Goal: Transaction & Acquisition: Subscribe to service/newsletter

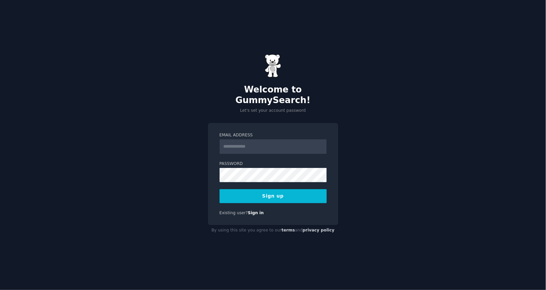
drag, startPoint x: 0, startPoint y: 0, endPoint x: 261, endPoint y: 139, distance: 295.9
click at [261, 139] on input "Email Address" at bounding box center [273, 146] width 107 height 15
type input "**********"
click at [235, 189] on button "Sign up" at bounding box center [273, 196] width 107 height 14
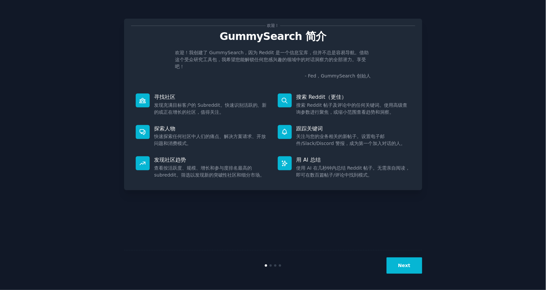
click at [403, 269] on button "Next" at bounding box center [405, 266] width 36 height 16
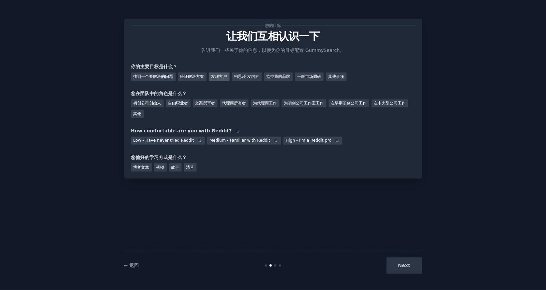
click at [214, 74] on font "发现客户" at bounding box center [219, 76] width 16 height 5
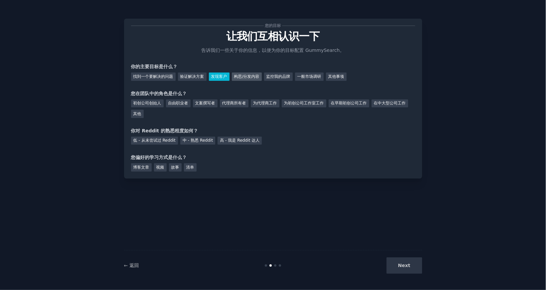
click at [248, 77] on font "构思/分发内容" at bounding box center [246, 76] width 25 height 5
click at [277, 76] on font "监控我的品牌" at bounding box center [279, 76] width 24 height 5
click at [222, 74] on font "发现客户" at bounding box center [219, 76] width 16 height 5
click at [247, 78] on font "构思/分发内容" at bounding box center [246, 76] width 25 height 5
click at [150, 104] on font "初创公司创始人" at bounding box center [147, 103] width 28 height 5
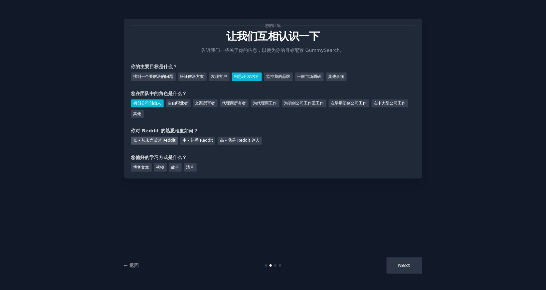
click at [162, 139] on font "低 - 从未尝试过 Reddit" at bounding box center [154, 140] width 42 height 5
click at [157, 166] on font "视频" at bounding box center [160, 167] width 8 height 5
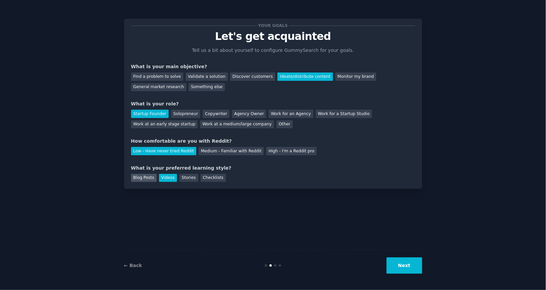
click at [147, 178] on div "Blog Posts" at bounding box center [144, 178] width 26 height 8
click at [398, 263] on button "Next" at bounding box center [405, 266] width 36 height 16
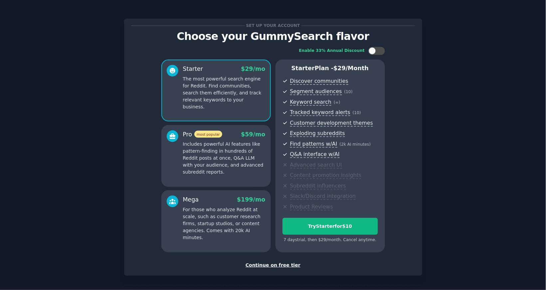
click at [277, 266] on div "Continue on free tier" at bounding box center [273, 265] width 284 height 7
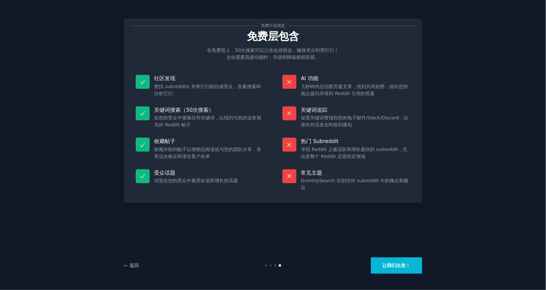
click at [398, 266] on font "让我们出发！" at bounding box center [397, 265] width 28 height 5
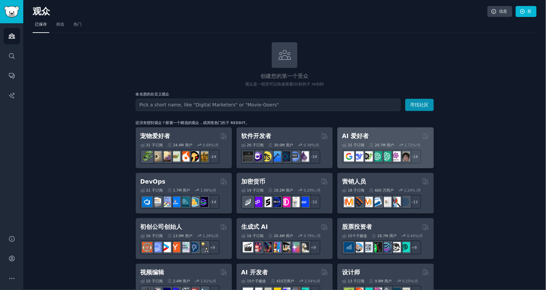
click at [396, 134] on div "AI 爱好者 由 GummySearch 策划" at bounding box center [385, 136] width 87 height 8
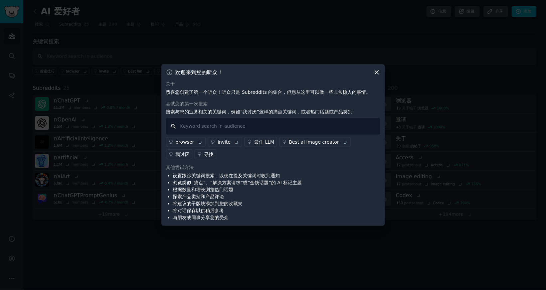
click at [241, 124] on input "text" at bounding box center [273, 126] width 214 height 17
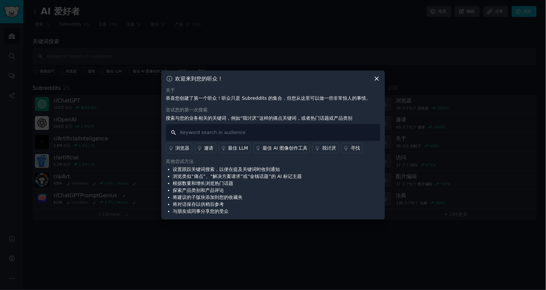
click at [245, 129] on input "text" at bounding box center [273, 132] width 214 height 17
type input "how is this video made"
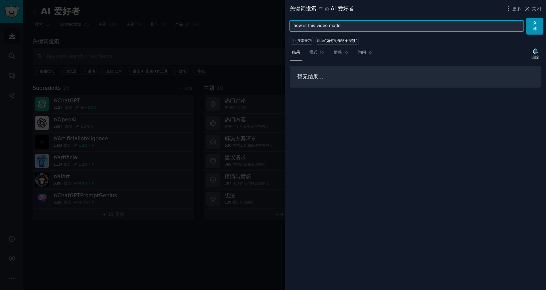
click at [498, 25] on input "how is this video made" at bounding box center [407, 25] width 234 height 11
click at [527, 18] on button "浏览" at bounding box center [535, 26] width 17 height 17
drag, startPoint x: 411, startPoint y: 21, endPoint x: 308, endPoint y: 24, distance: 102.9
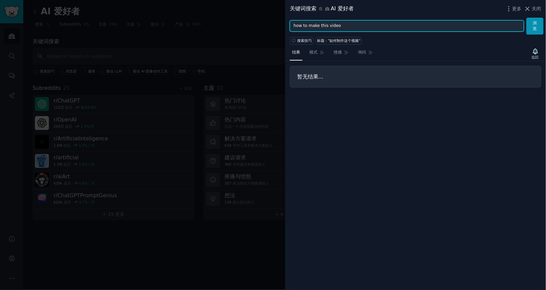
click at [308, 24] on input "how to make this video" at bounding box center [407, 25] width 234 height 11
type input "how to"
click at [527, 18] on button "浏览" at bounding box center [535, 26] width 17 height 17
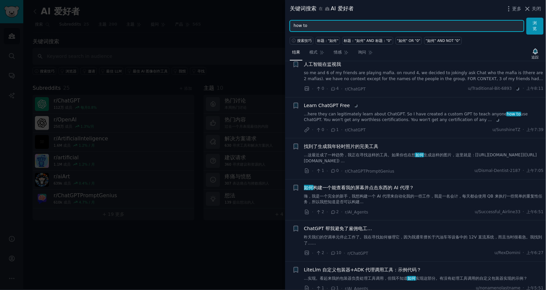
scroll to position [166, 0]
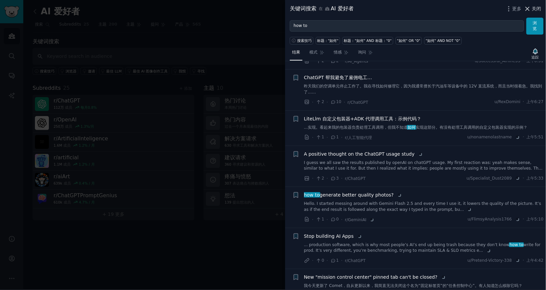
click at [533, 10] on font "关闭" at bounding box center [536, 8] width 9 height 5
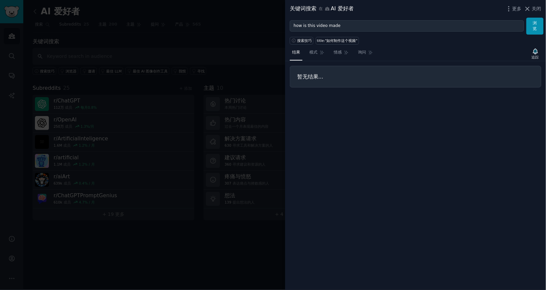
click at [120, 37] on div at bounding box center [273, 145] width 546 height 290
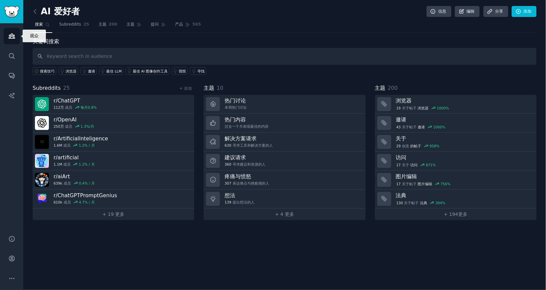
click at [9, 36] on icon "Sidebar" at bounding box center [11, 36] width 7 height 7
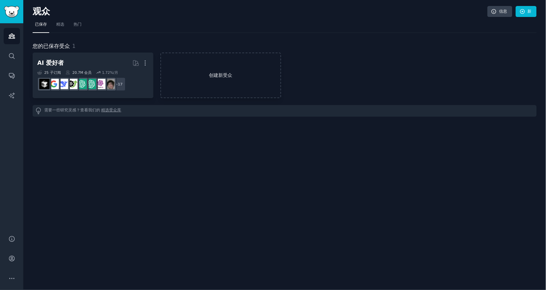
click at [205, 66] on link "创建新受众" at bounding box center [220, 76] width 121 height 46
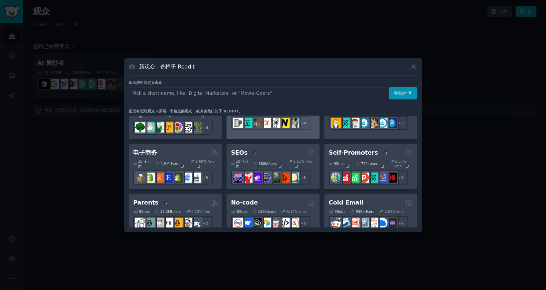
scroll to position [250, 0]
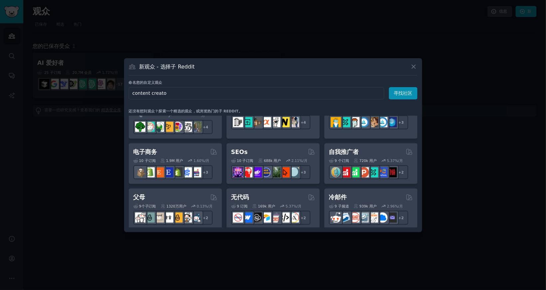
type input "content creator"
click button "寻找社区" at bounding box center [403, 93] width 29 height 12
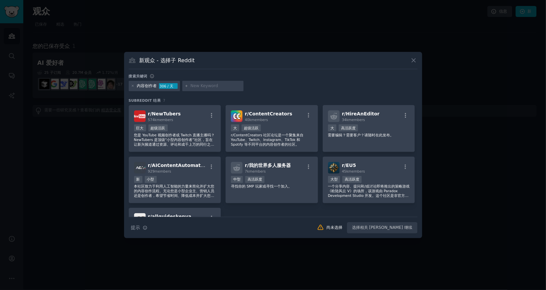
click at [133, 83] on div at bounding box center [133, 86] width 4 height 6
click at [131, 85] on icon at bounding box center [133, 86] width 4 height 4
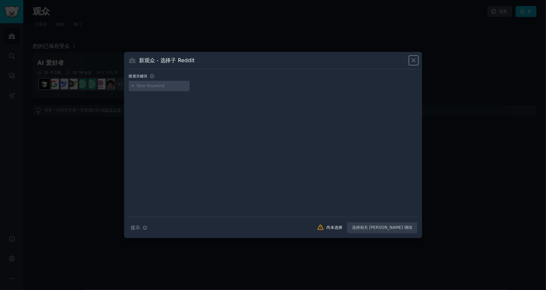
click at [415, 59] on icon at bounding box center [414, 61] width 4 height 4
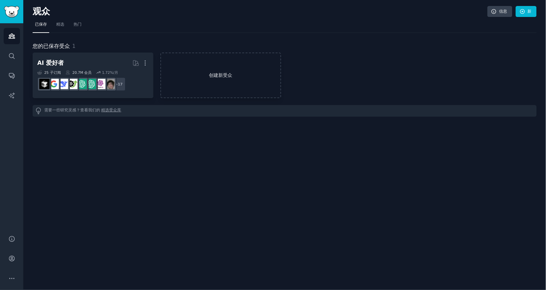
click at [194, 76] on font "创建新受众" at bounding box center [221, 75] width 120 height 7
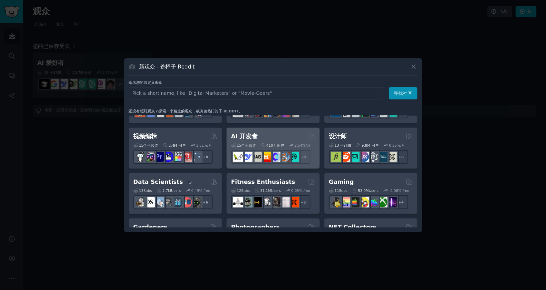
scroll to position [125, 0]
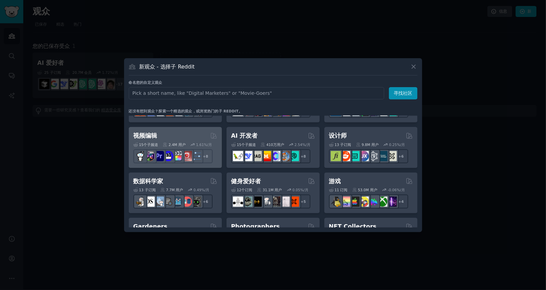
click at [168, 140] on div "视频编辑 由 GummySearch 策划" at bounding box center [175, 136] width 84 height 8
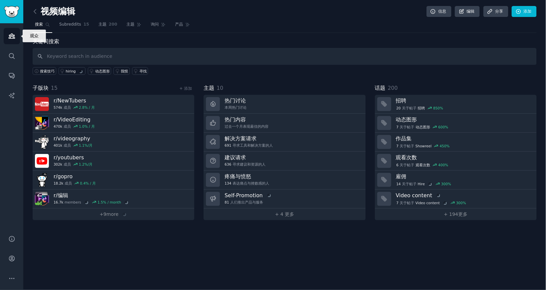
click at [17, 38] on link "Audiences" at bounding box center [12, 36] width 16 height 16
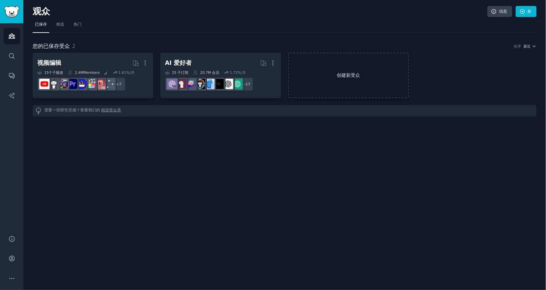
click at [330, 88] on link "创建新受众" at bounding box center [348, 76] width 121 height 46
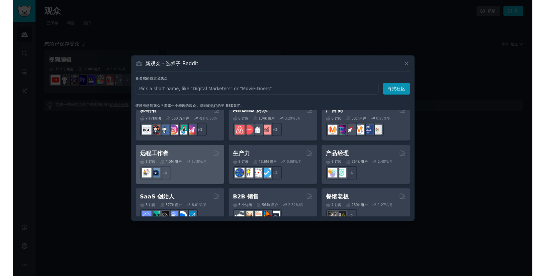
scroll to position [450, 0]
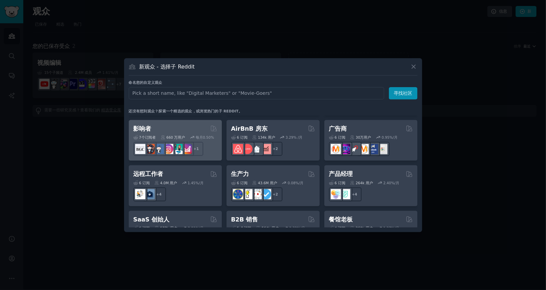
click at [191, 133] on div "影响者" at bounding box center [175, 129] width 84 height 8
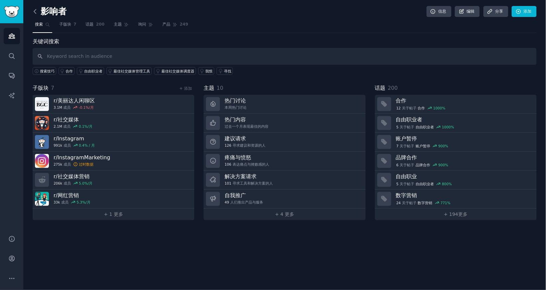
click at [36, 12] on icon at bounding box center [35, 11] width 7 height 7
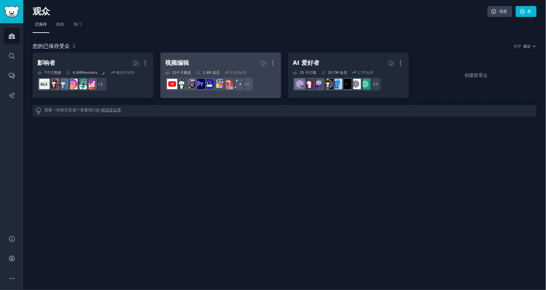
click at [204, 59] on h2 "视频编辑 More" at bounding box center [221, 63] width 112 height 12
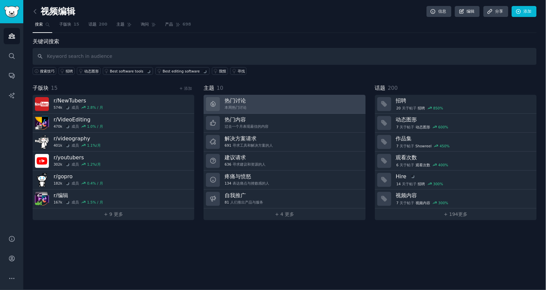
click at [252, 99] on link "热门讨论 本周热门讨论" at bounding box center [285, 104] width 162 height 19
